Goal: Information Seeking & Learning: Learn about a topic

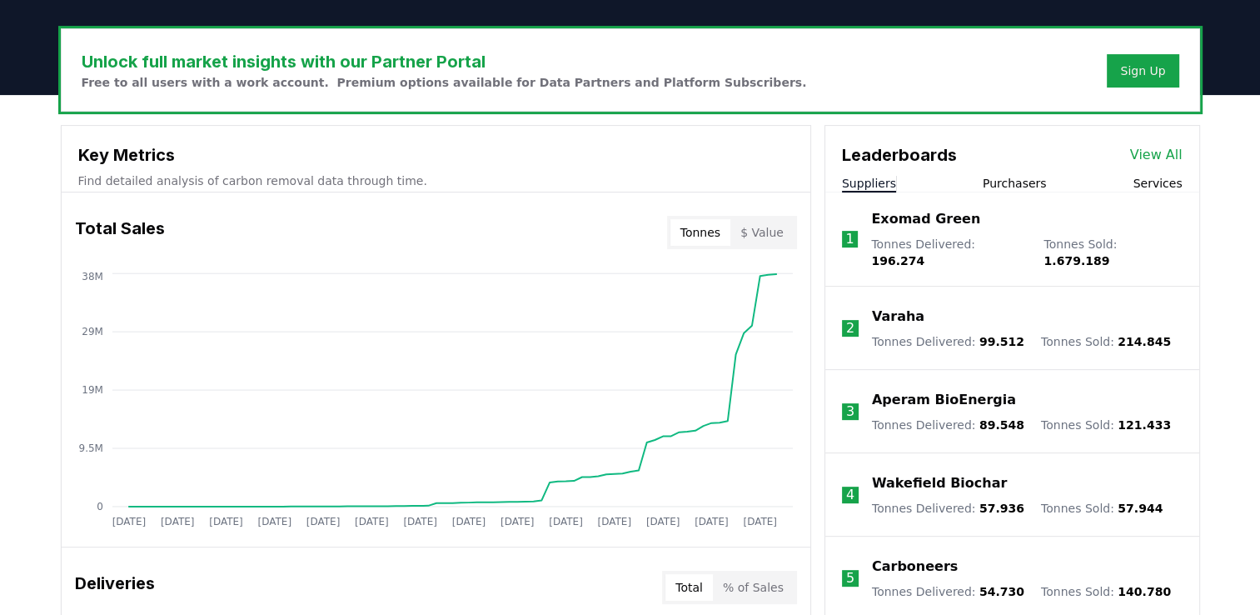
scroll to position [583, 0]
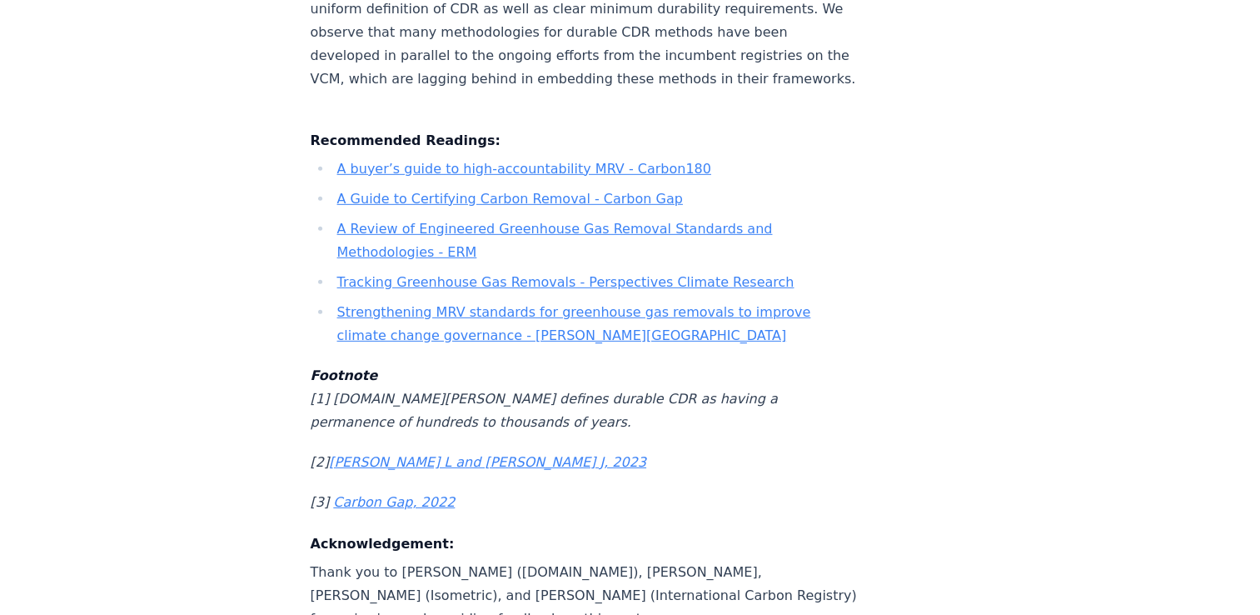
scroll to position [5247, 0]
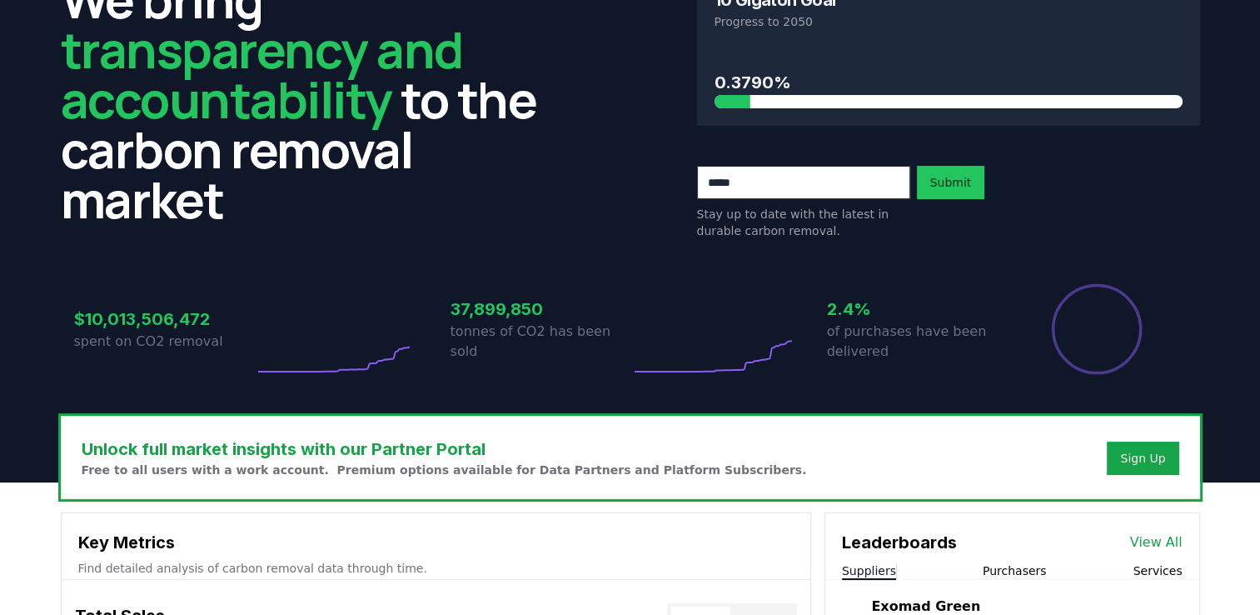
scroll to position [250, 0]
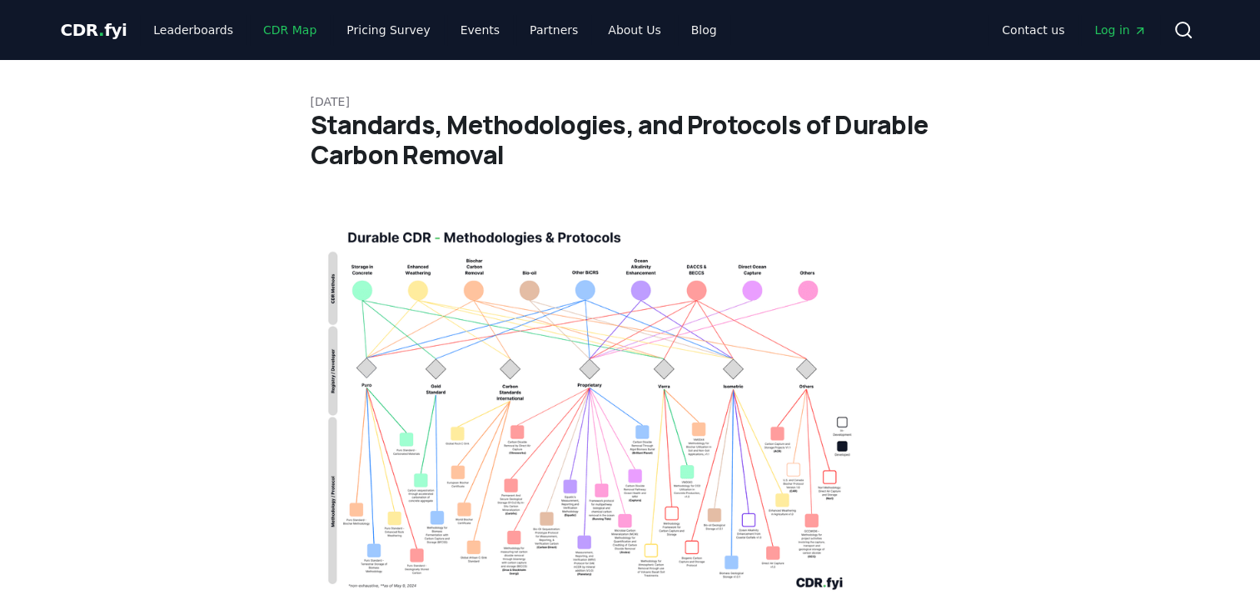
click at [271, 32] on link "CDR Map" at bounding box center [290, 30] width 80 height 30
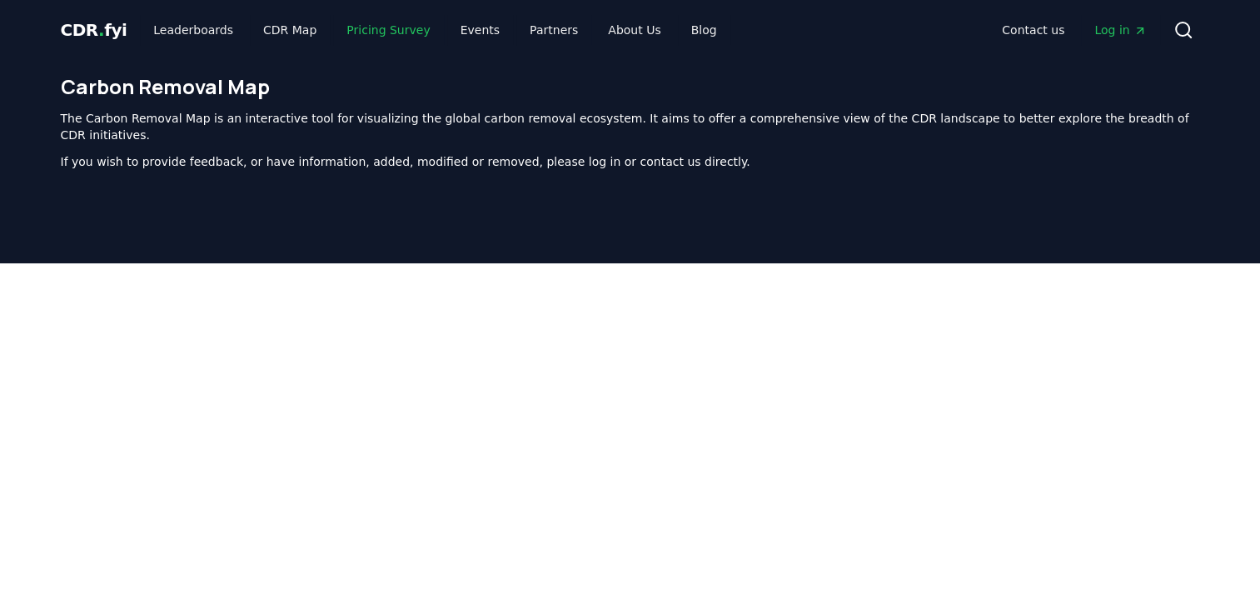
click at [345, 32] on link "Pricing Survey" at bounding box center [388, 30] width 110 height 30
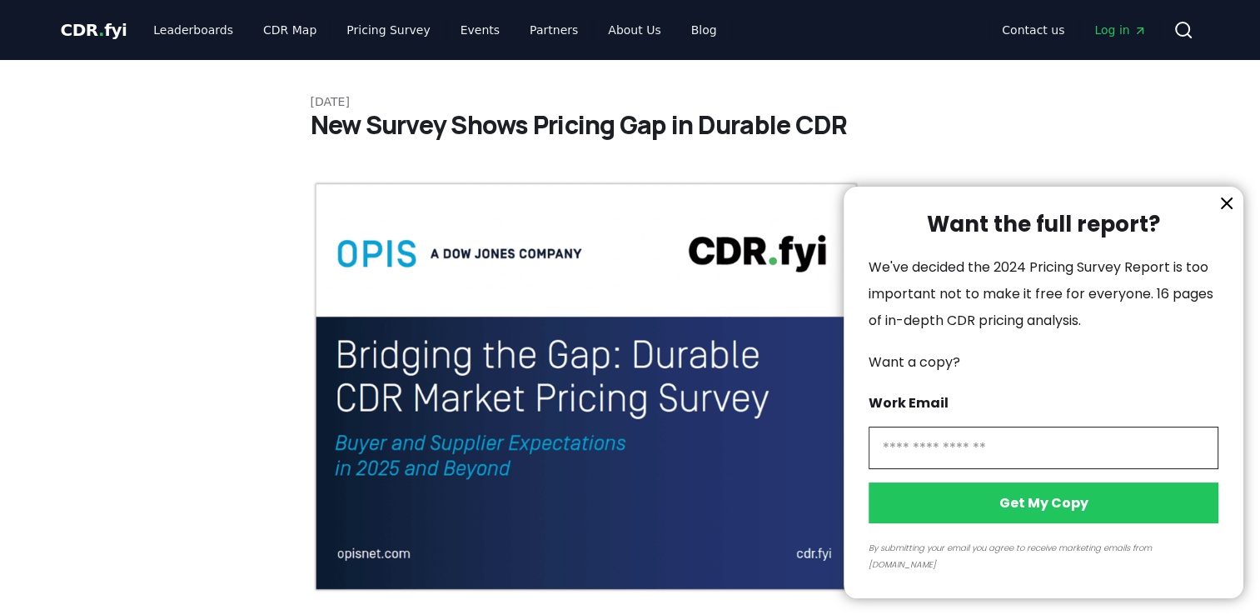
click at [458, 28] on div at bounding box center [630, 307] width 1260 height 615
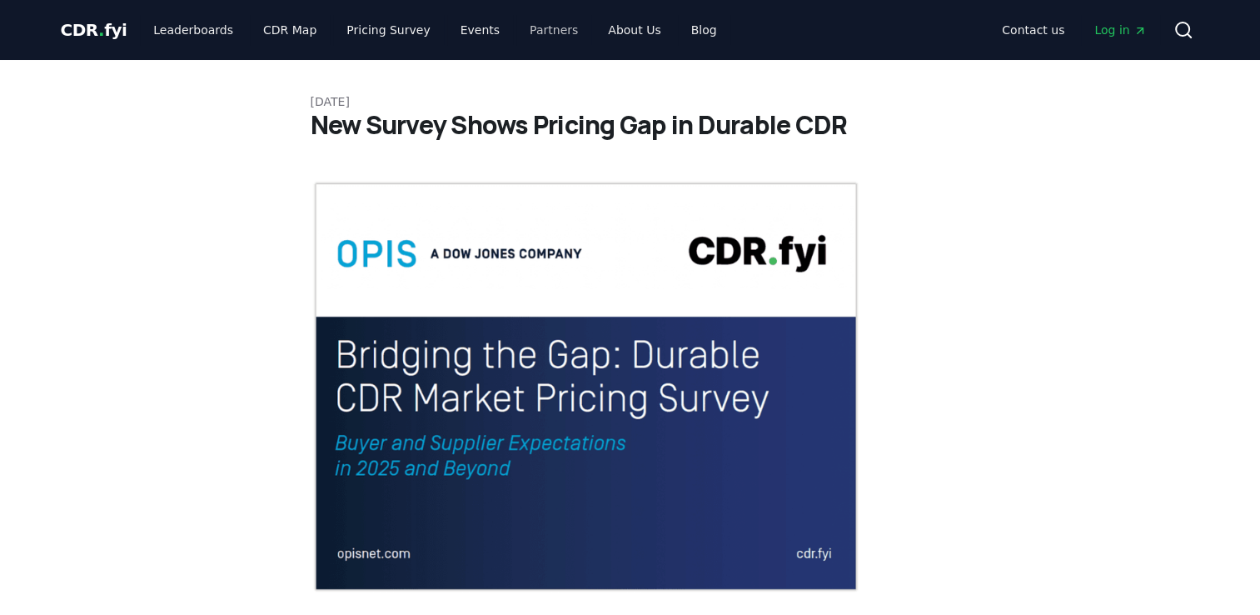
click at [595, 28] on link "About Us" at bounding box center [634, 30] width 79 height 30
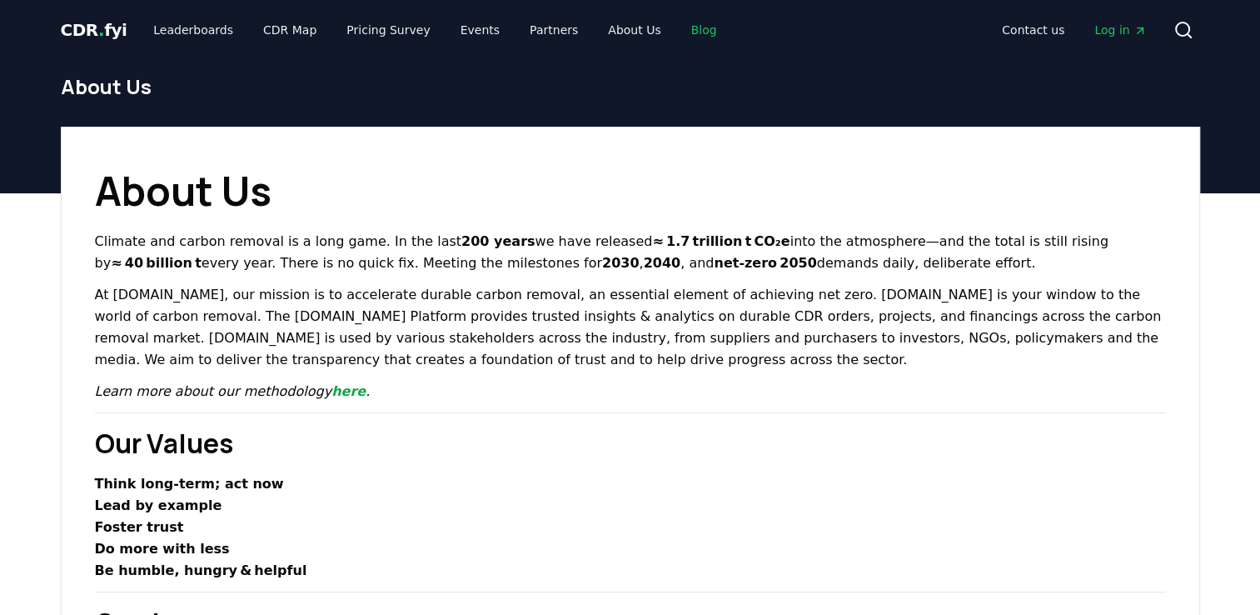
click at [678, 32] on link "Blog" at bounding box center [704, 30] width 52 height 30
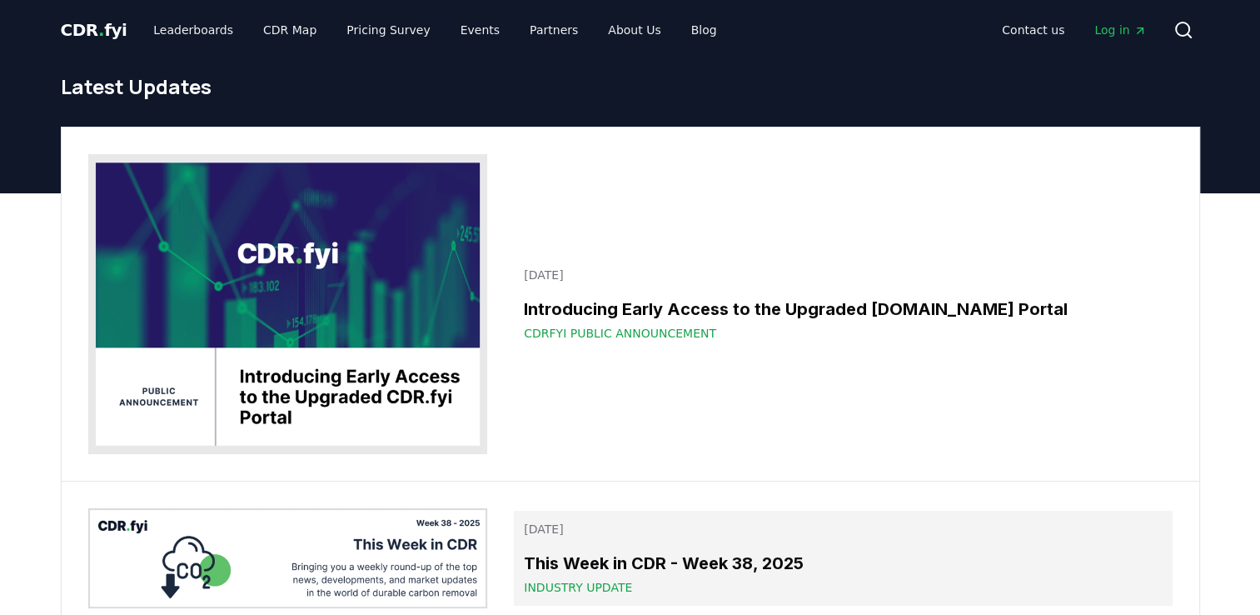
click at [524, 579] on div "Industry Update" at bounding box center [843, 587] width 638 height 17
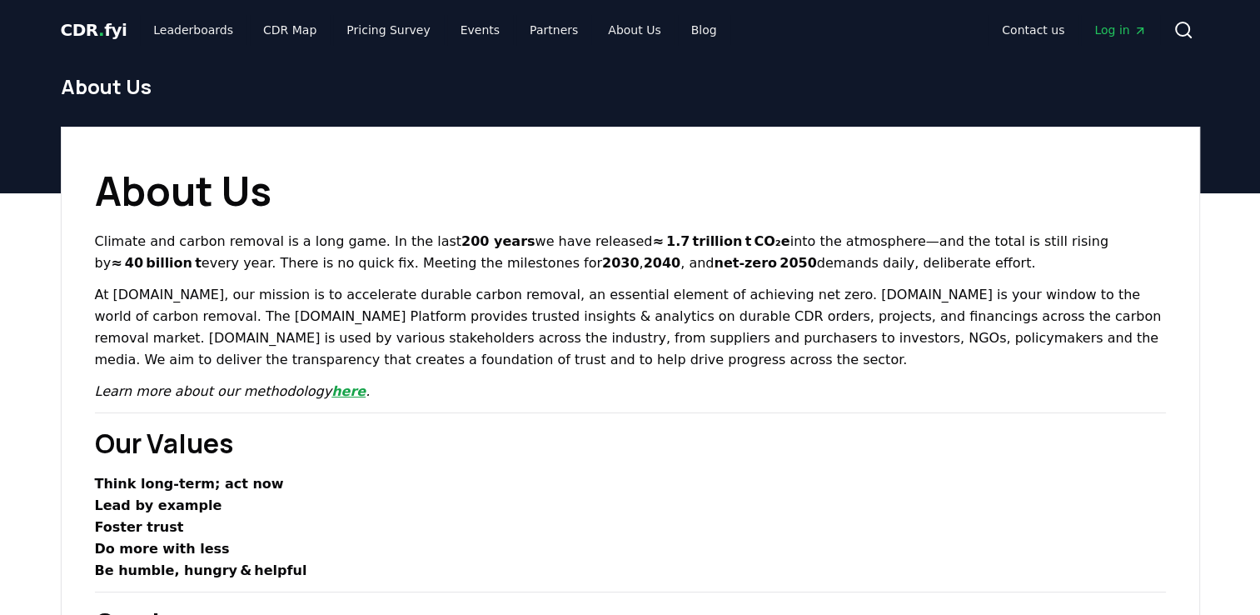
click at [331, 391] on link "here" at bounding box center [348, 391] width 34 height 16
